Goal: Transaction & Acquisition: Purchase product/service

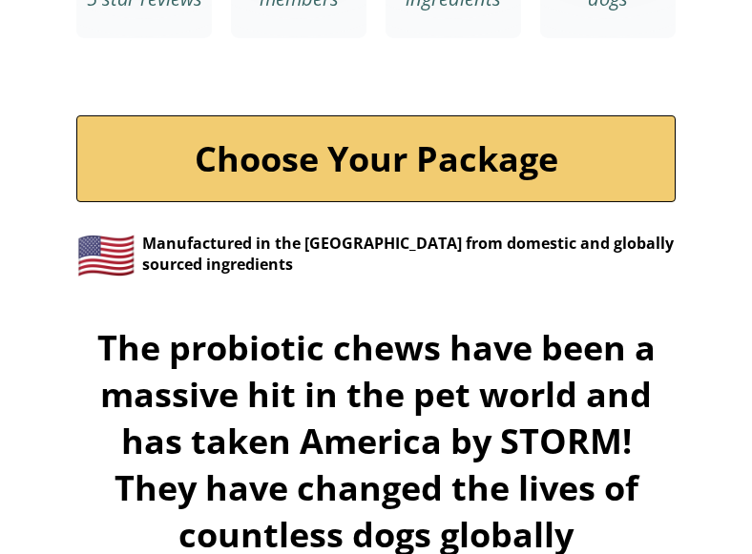
scroll to position [6448, 0]
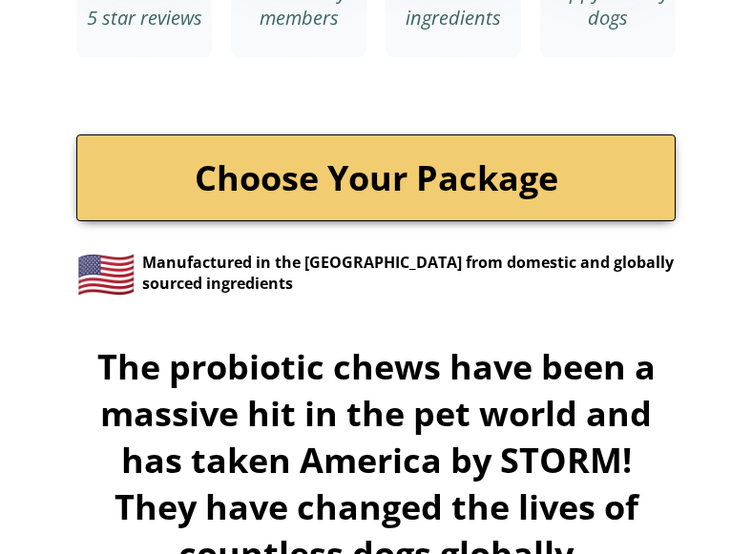
click at [402, 144] on link "Choose Your Package" at bounding box center [375, 177] width 599 height 87
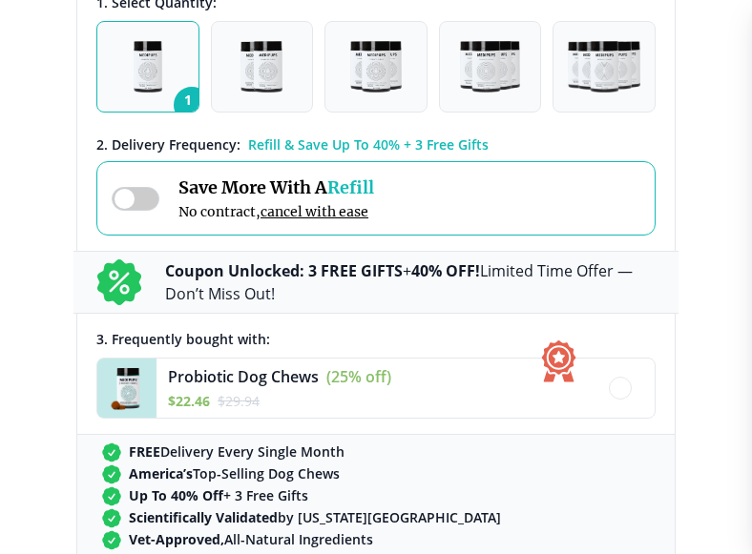
scroll to position [1389, 0]
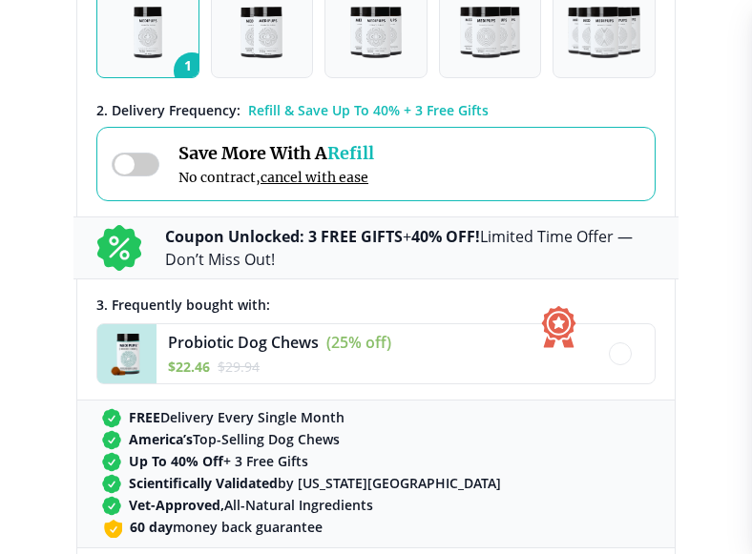
click at [175, 157] on div "Save More With A Refill No contract, cancel with ease" at bounding box center [243, 164] width 262 height 44
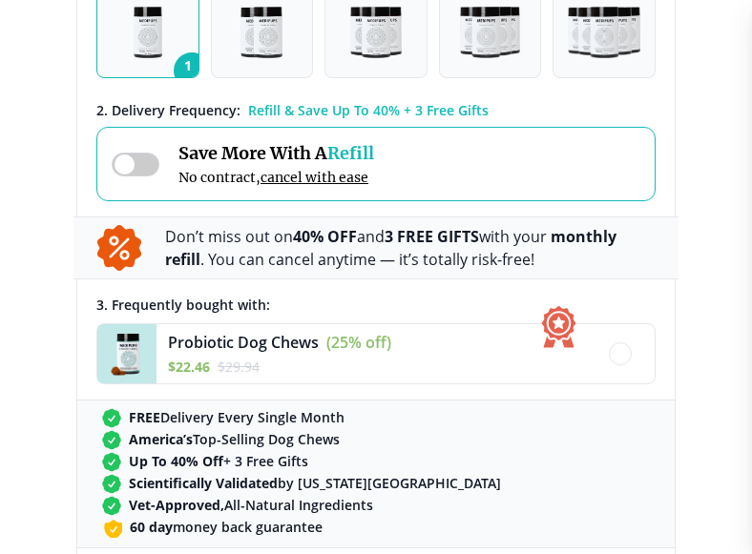
click at [175, 157] on div "Save More With A Refill No contract, cancel with ease" at bounding box center [243, 164] width 262 height 44
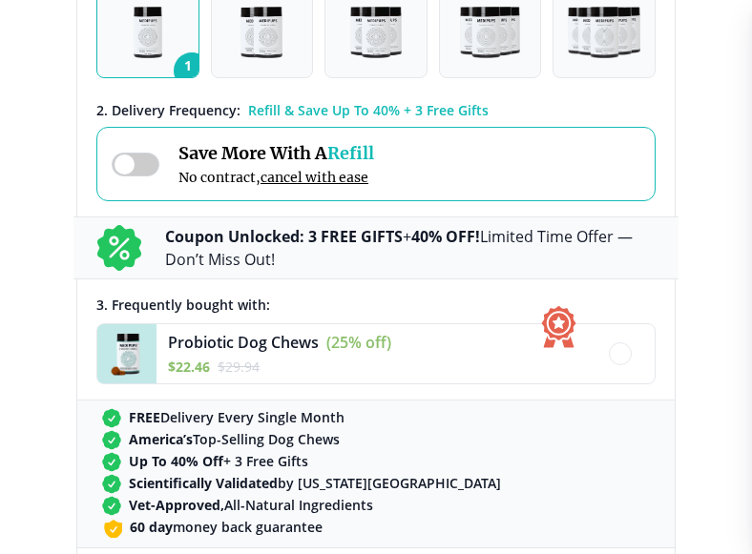
scroll to position [1290, 0]
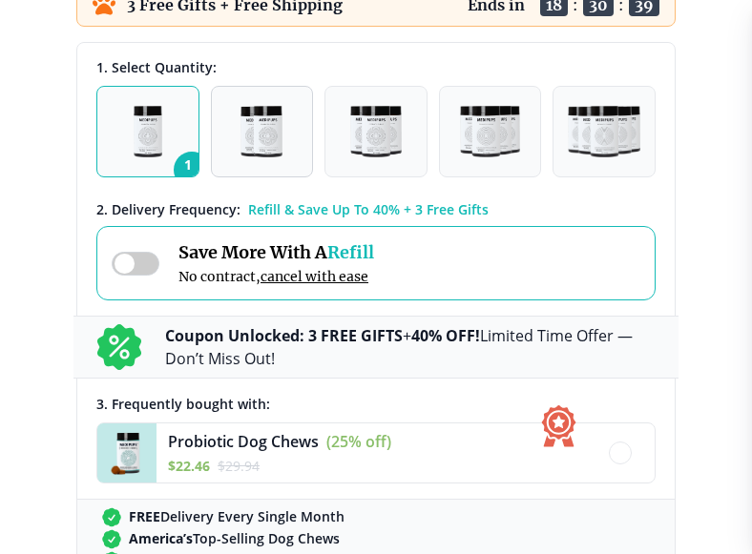
click at [272, 125] on img "button" at bounding box center [261, 132] width 42 height 52
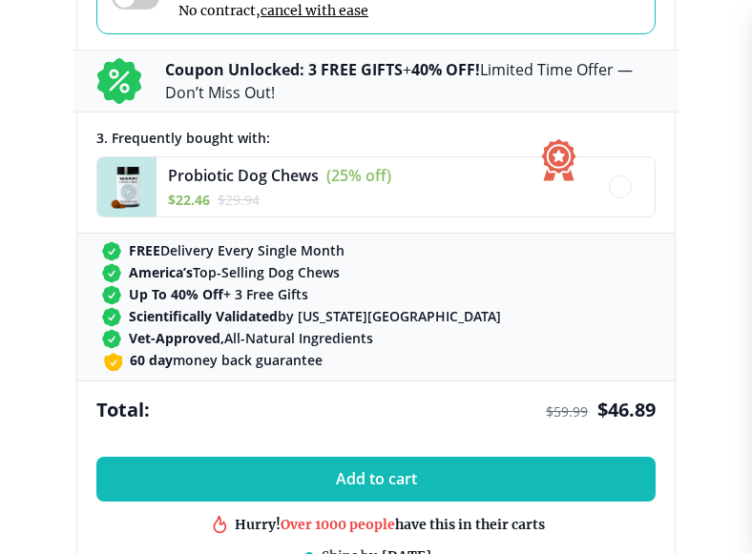
scroll to position [1587, 0]
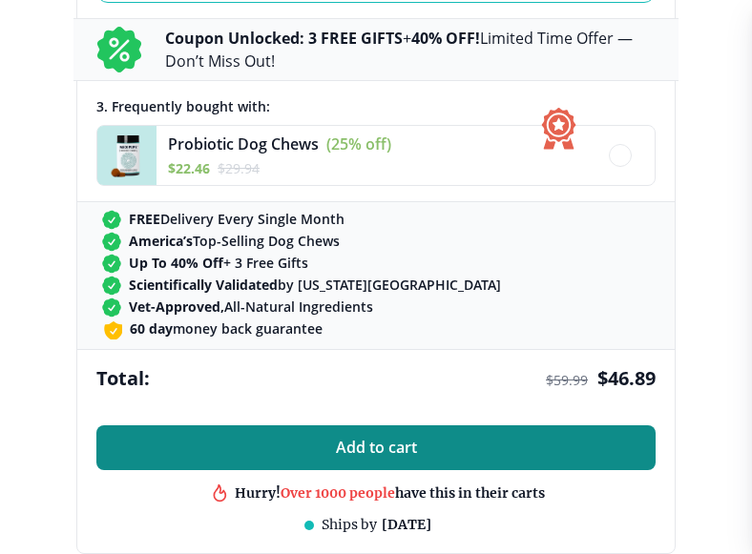
click at [350, 443] on span "Add to cart" at bounding box center [376, 448] width 81 height 18
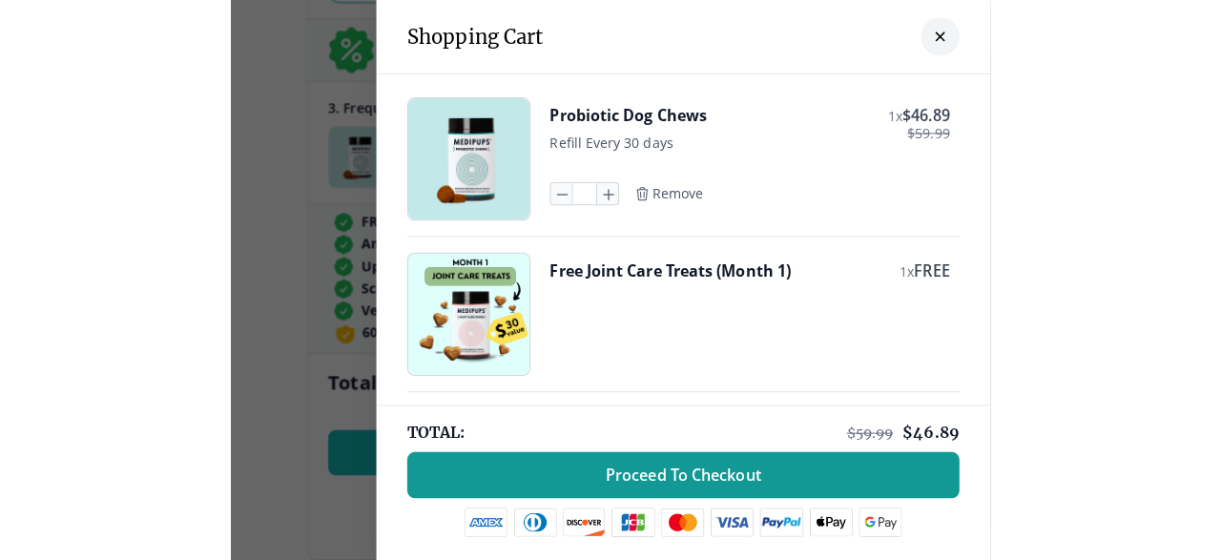
scroll to position [1450, 0]
